Goal: Information Seeking & Learning: Learn about a topic

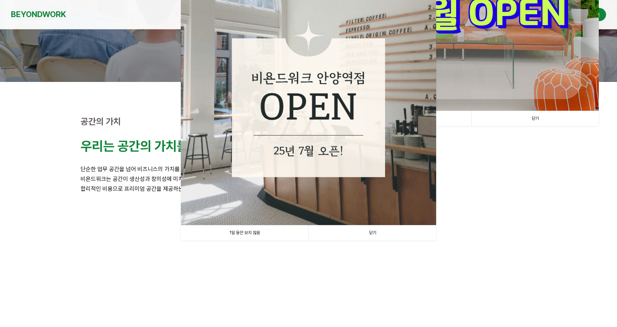
scroll to position [146, 0]
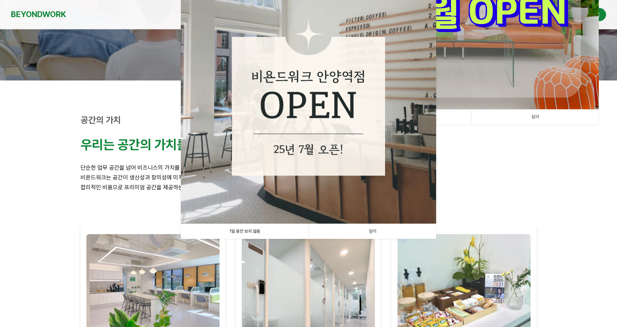
drag, startPoint x: 269, startPoint y: 228, endPoint x: 288, endPoint y: 224, distance: 19.7
click at [269, 228] on link "1일 동안 보지 않음" at bounding box center [245, 231] width 128 height 15
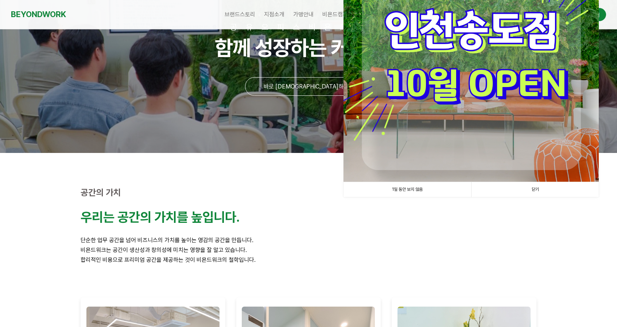
scroll to position [73, 0]
click at [429, 191] on link "1일 동안 보지 않음" at bounding box center [407, 190] width 128 height 15
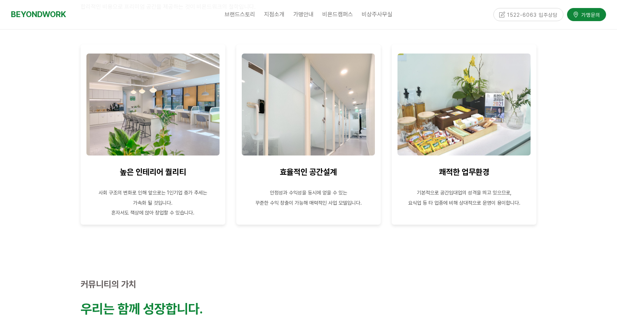
scroll to position [328, 0]
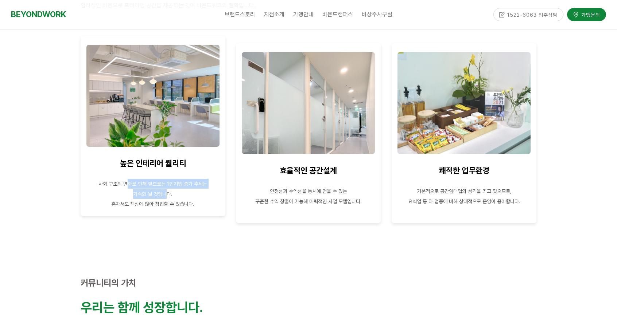
drag, startPoint x: 126, startPoint y: 181, endPoint x: 164, endPoint y: 197, distance: 40.8
click at [164, 197] on div "높은 인테리어 퀄리티 사회 구조의 변화로 인해 앞으로는 1인기업 증가 추세는 가속화 될 것입니다. 혼자서도 책상에 앉아 창업할 수 있습니다." at bounding box center [153, 126] width 134 height 166
click at [177, 200] on p "혼자서도 책상에 앉아 창업할 수 있습니다." at bounding box center [153, 204] width 134 height 10
drag, startPoint x: 182, startPoint y: 204, endPoint x: 128, endPoint y: 173, distance: 62.0
click at [128, 173] on div "높은 인테리어 퀄리티 사회 구조의 변화로 인해 앞으로는 1인기업 증가 추세는 가속화 될 것입니다. 혼자서도 책상에 앉아 창업할 수 있습니다." at bounding box center [153, 126] width 134 height 166
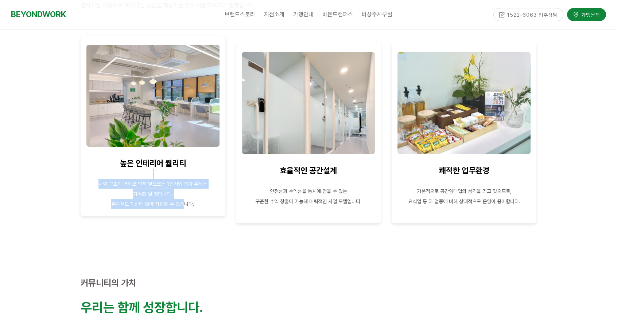
click at [177, 196] on p "가속화 될 것입니다." at bounding box center [153, 194] width 134 height 10
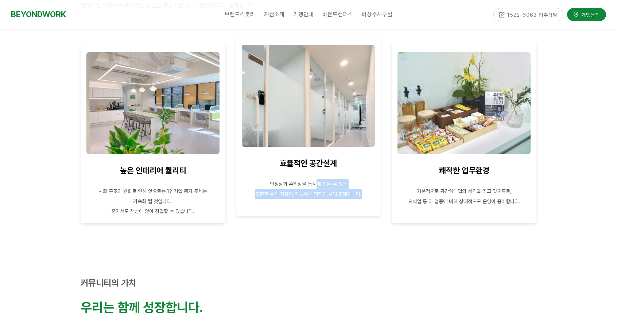
drag, startPoint x: 367, startPoint y: 196, endPoint x: 316, endPoint y: 182, distance: 52.9
click at [316, 182] on div "효율적인 공간설계 안정성과 수익성을 동시에 얻을 수 있는 꾸준한 수익 창출이 가능해 매력적인 사업 모델입니다." at bounding box center [309, 126] width 134 height 166
click at [378, 193] on div "효율적인 공간설계 안정성과 수익성을 동시에 얻을 수 있는 꾸준한 수익 창출이 가능해 매력적인 사업 모델입니다." at bounding box center [308, 126] width 145 height 180
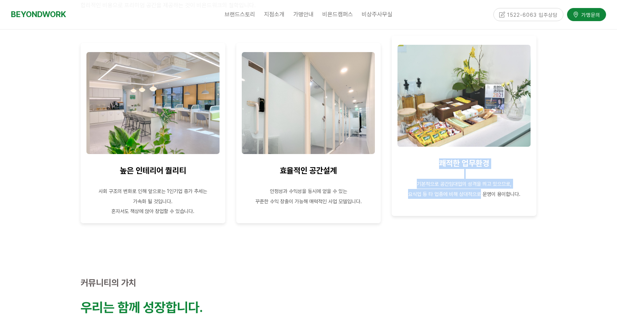
drag, startPoint x: 481, startPoint y: 191, endPoint x: 440, endPoint y: 161, distance: 51.1
click at [440, 161] on div "쾌적한 업무환경 기본적으로 공간임대업의 성격을 띄고 있으므로, 요식업 등 타 업종에 비해 상대적으로 운영이 용이합니다." at bounding box center [464, 126] width 134 height 166
click at [491, 180] on p "기본적으로 공간임대업의 성격을 띄고 있으므로," at bounding box center [464, 184] width 134 height 10
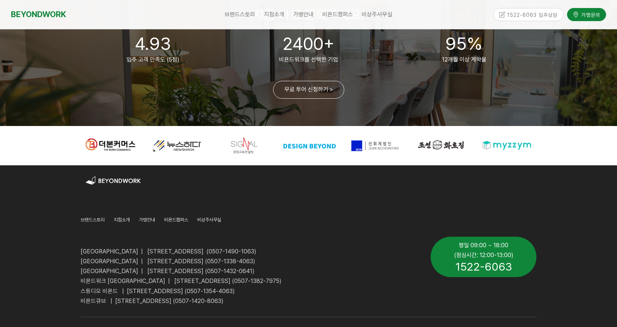
scroll to position [1738, 0]
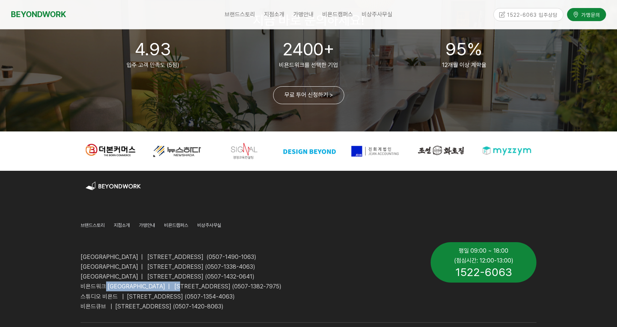
drag, startPoint x: 142, startPoint y: 287, endPoint x: 202, endPoint y: 287, distance: 59.4
click at [202, 287] on span "비욘드워크 [GEOGRAPHIC_DATA] | [STREET_ADDRESS] (0507-1382-7975)" at bounding box center [181, 286] width 201 height 7
click at [253, 287] on span "비욘드워크 [GEOGRAPHIC_DATA] | [STREET_ADDRESS] (0507-1382-7975)" at bounding box center [181, 286] width 201 height 7
